Goal: Book appointment/travel/reservation

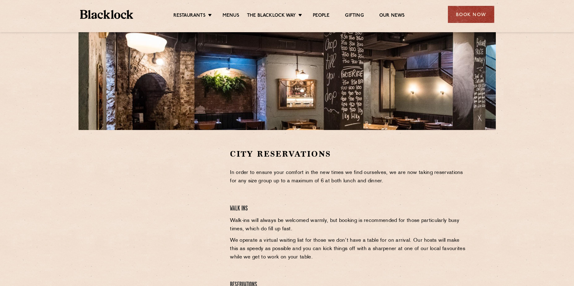
scroll to position [124, 0]
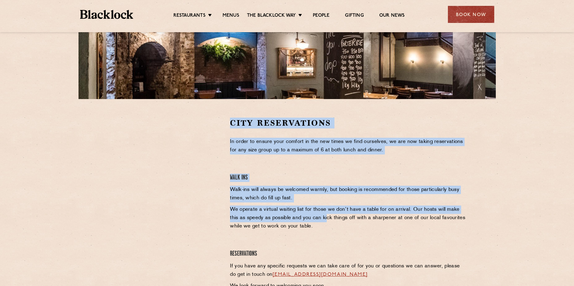
drag, startPoint x: 233, startPoint y: 123, endPoint x: 319, endPoint y: 222, distance: 130.6
click at [319, 222] on div "City Reservations In order to ensure your comfort in the new times we find ours…" at bounding box center [348, 210] width 246 height 187
click at [319, 222] on p "We operate a virtual waiting list for those we don’t have a table for on arriva…" at bounding box center [348, 217] width 237 height 25
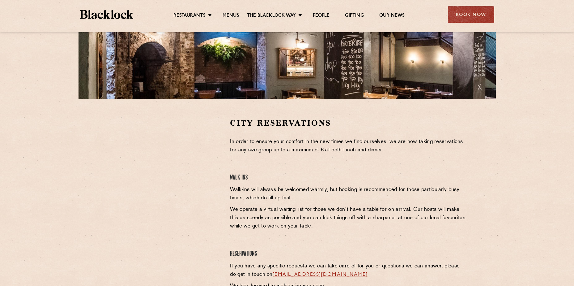
drag, startPoint x: 322, startPoint y: 233, endPoint x: 406, endPoint y: 231, distance: 84.1
click at [406, 231] on div "City Reservations In order to ensure your comfort in the new times we find ours…" at bounding box center [348, 210] width 246 height 187
drag, startPoint x: 406, startPoint y: 231, endPoint x: 264, endPoint y: 210, distance: 143.4
click at [403, 232] on div "City Reservations In order to ensure your comfort in the new times we find ours…" at bounding box center [348, 210] width 246 height 187
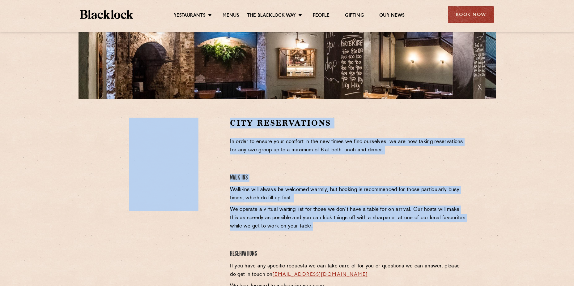
drag, startPoint x: 336, startPoint y: 220, endPoint x: 349, endPoint y: 225, distance: 14.3
click at [349, 225] on div "City Reservations In order to ensure your comfort in the new times we find ours…" at bounding box center [286, 210] width 369 height 187
click at [349, 225] on p "We operate a virtual waiting list for those we don’t have a table for on arriva…" at bounding box center [348, 217] width 237 height 25
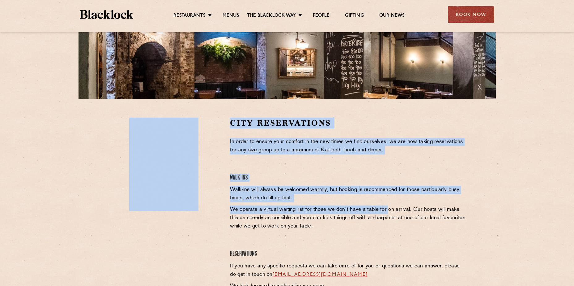
drag, startPoint x: 225, startPoint y: 127, endPoint x: 388, endPoint y: 212, distance: 183.3
click at [388, 212] on div "City Reservations In order to ensure your comfort in the new times we find ours…" at bounding box center [286, 210] width 369 height 187
click at [388, 212] on p "We operate a virtual waiting list for those we don’t have a table for on arriva…" at bounding box center [348, 217] width 237 height 25
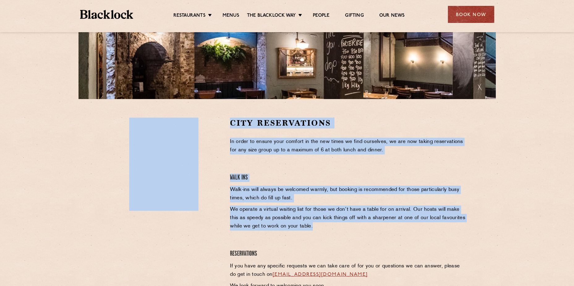
drag, startPoint x: 334, startPoint y: 230, endPoint x: 221, endPoint y: 158, distance: 133.3
click at [221, 158] on div "City Reservations In order to ensure your comfort in the new times we find ours…" at bounding box center [286, 210] width 369 height 187
drag, startPoint x: 221, startPoint y: 158, endPoint x: 373, endPoint y: 164, distance: 151.9
click at [373, 164] on div "City Reservations In order to ensure your comfort in the new times we find ours…" at bounding box center [348, 210] width 246 height 187
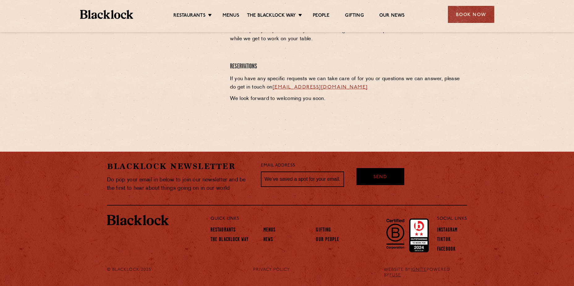
scroll to position [249, 0]
